Goal: Information Seeking & Learning: Learn about a topic

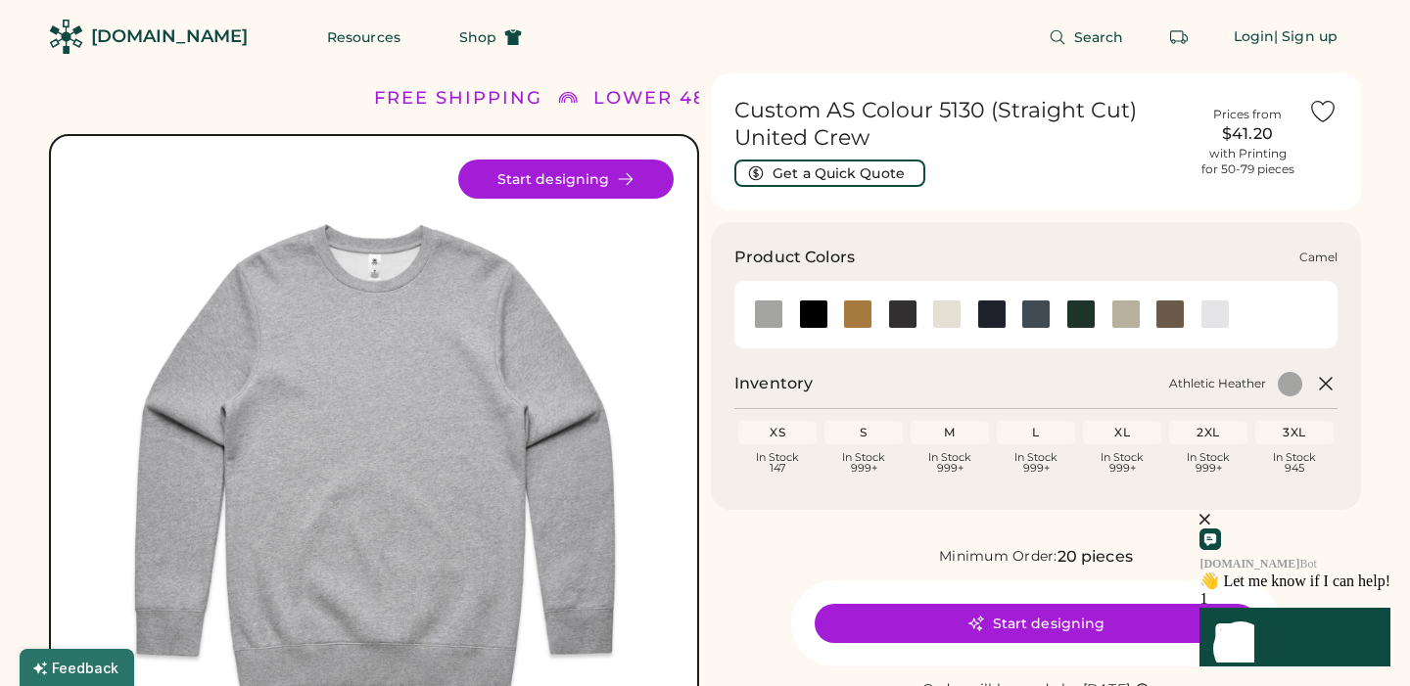
click at [861, 315] on div at bounding box center [857, 314] width 29 height 29
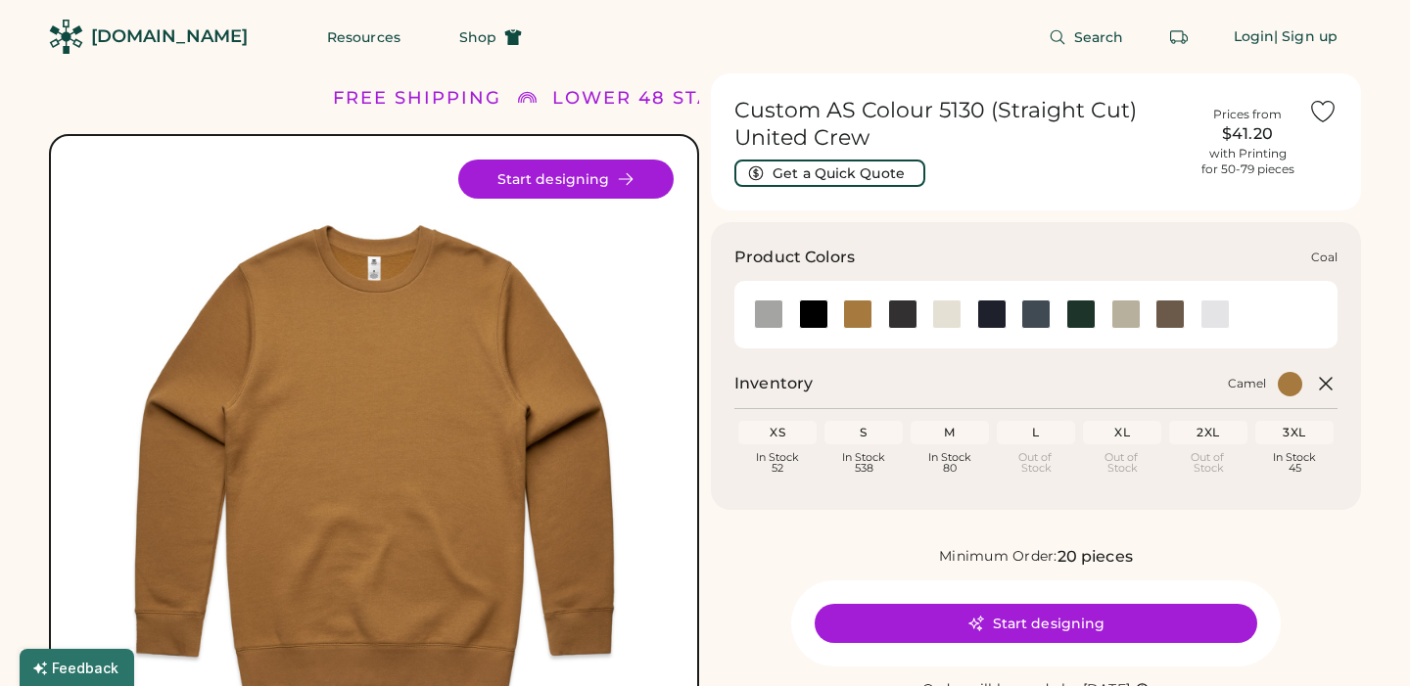
click at [895, 318] on div at bounding box center [902, 314] width 29 height 29
click at [949, 323] on div at bounding box center [946, 314] width 29 height 29
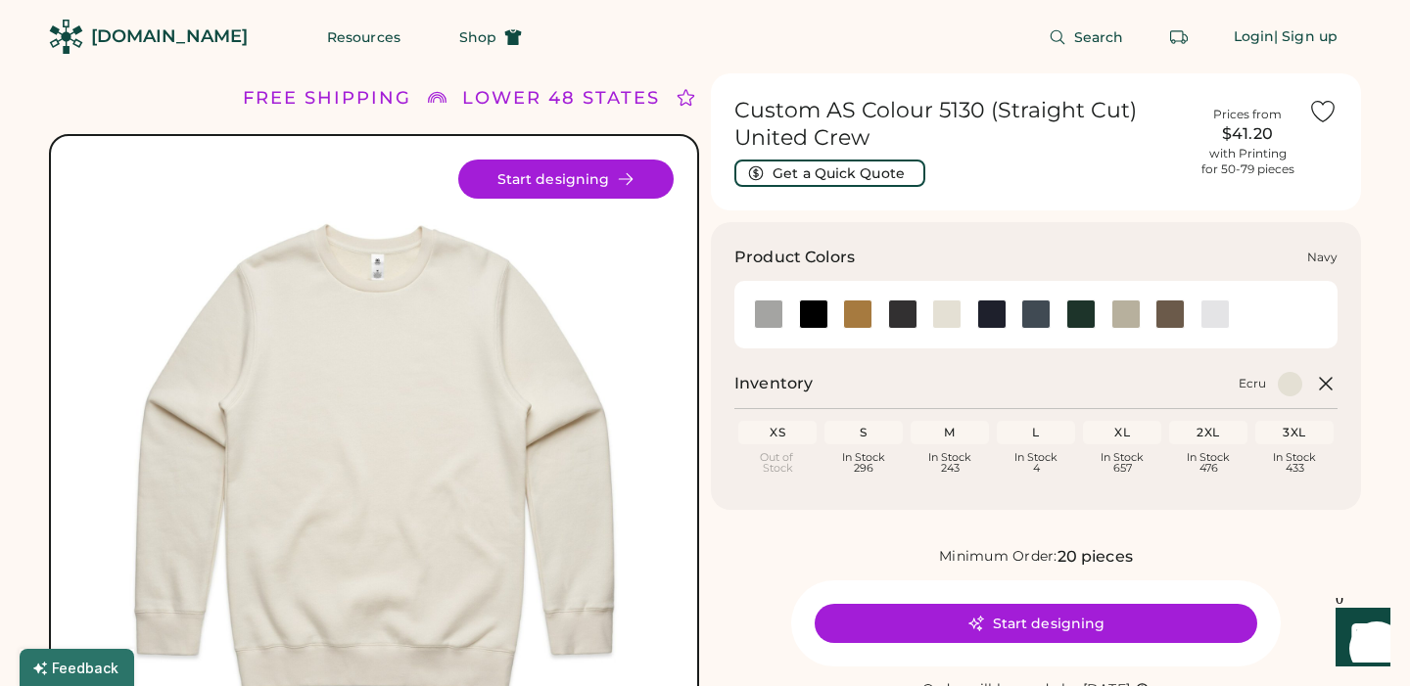
click at [994, 319] on div at bounding box center [991, 314] width 29 height 29
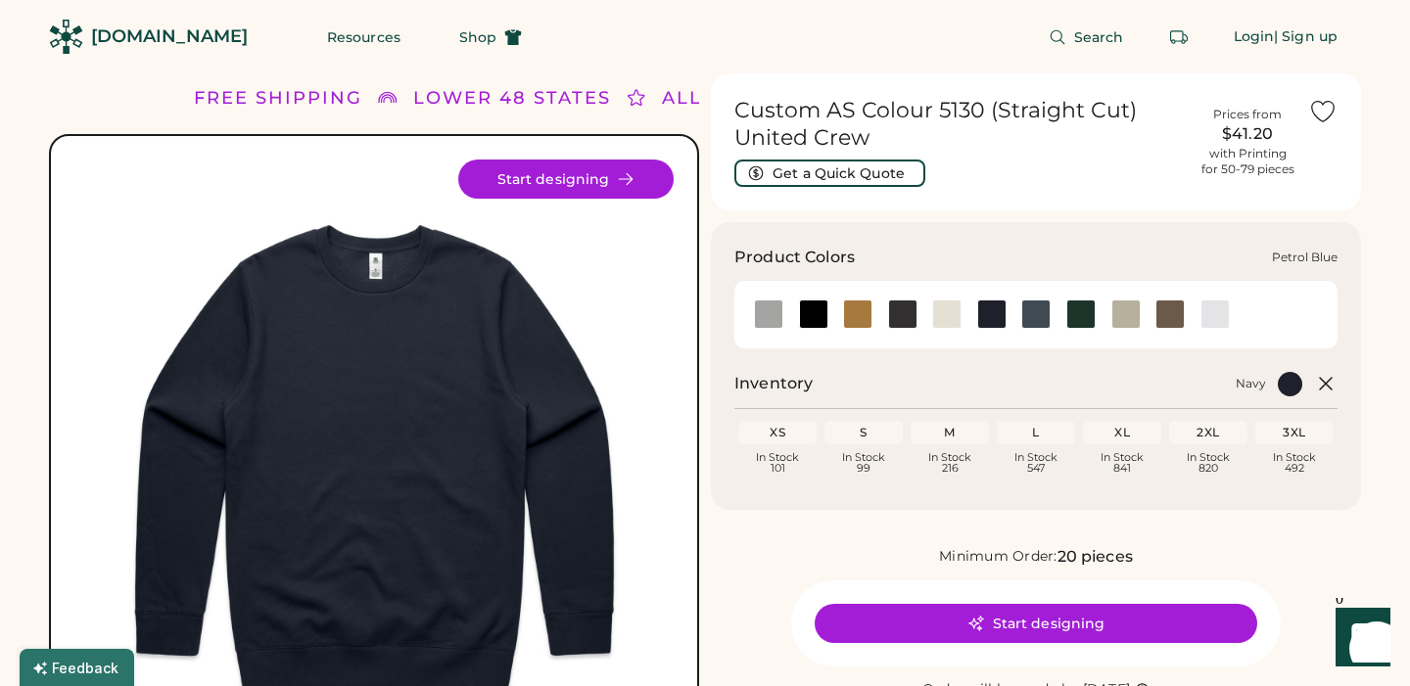
click at [1033, 314] on div at bounding box center [1035, 314] width 29 height 29
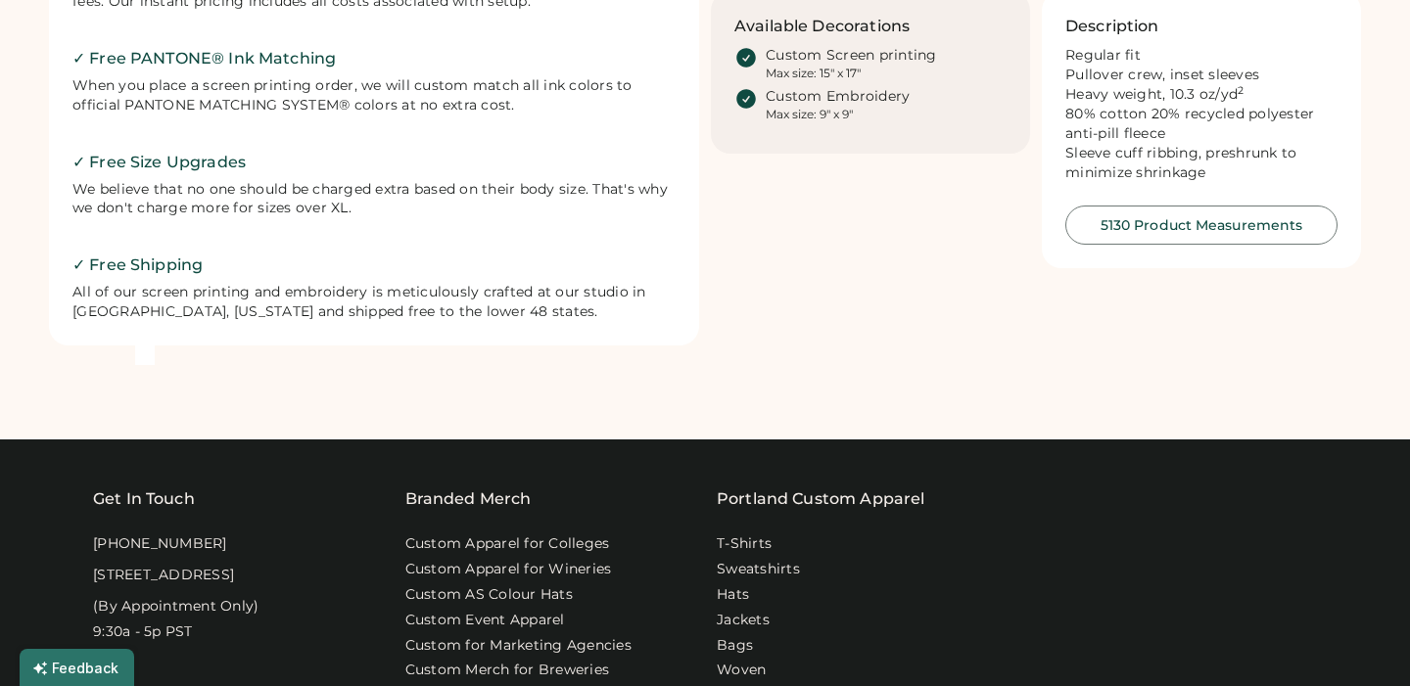
scroll to position [770, 0]
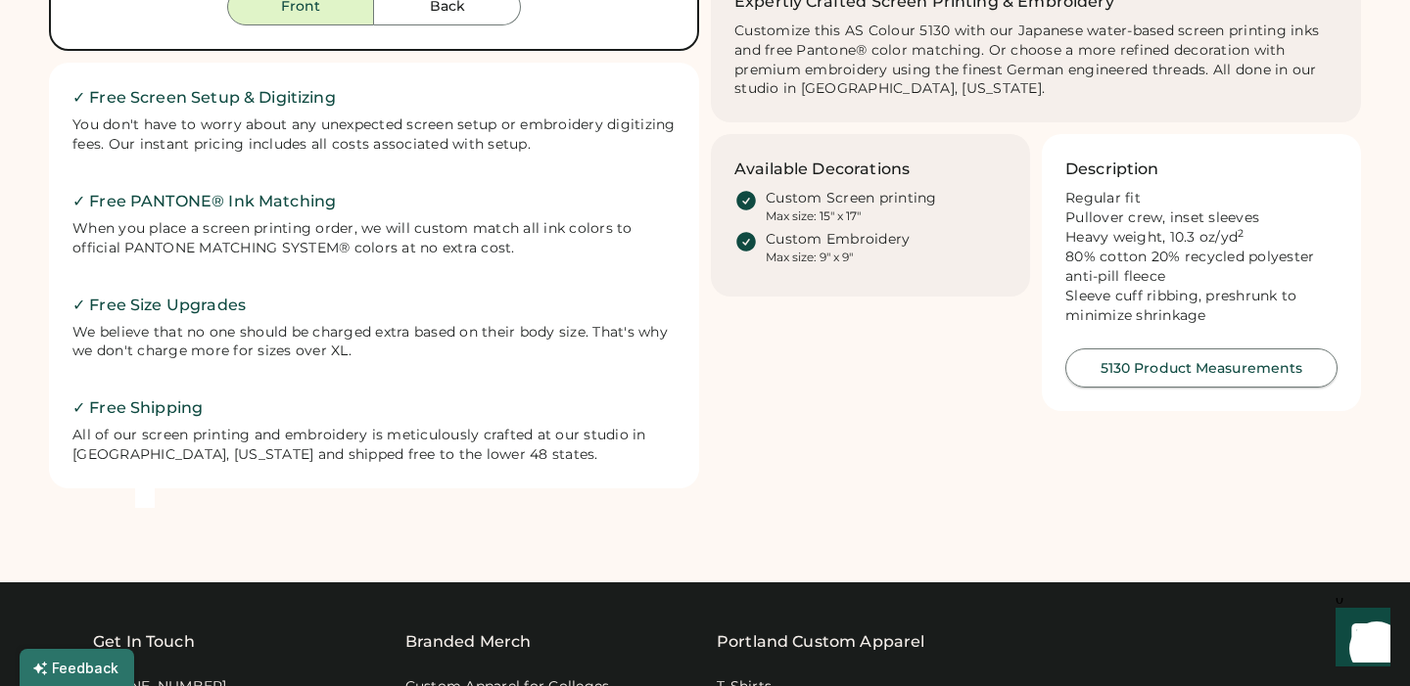
click at [1142, 384] on button "5130 Product Measurements" at bounding box center [1201, 367] width 272 height 39
